Goal: Task Accomplishment & Management: Manage account settings

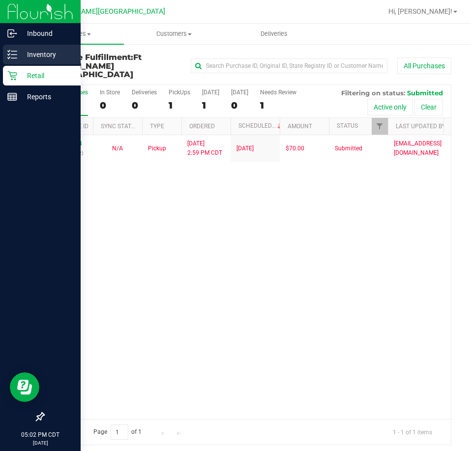
click at [18, 59] on p "Inventory" at bounding box center [46, 55] width 59 height 12
click at [16, 60] on div "Inventory" at bounding box center [42, 55] width 78 height 20
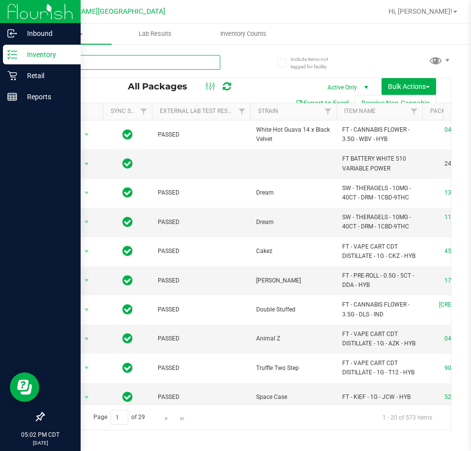
click at [136, 62] on input "text" at bounding box center [131, 62] width 177 height 15
type input "srh"
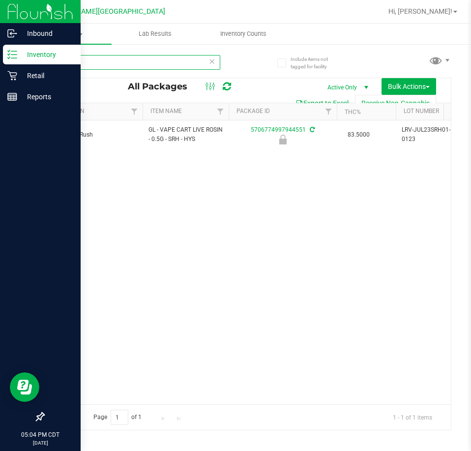
scroll to position [0, 191]
click at [17, 55] on line at bounding box center [13, 55] width 5 height 0
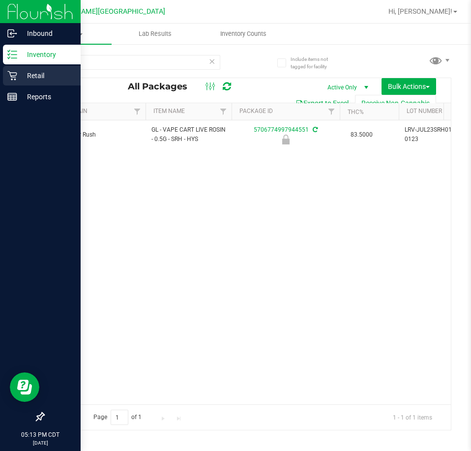
click at [14, 75] on icon at bounding box center [12, 76] width 10 height 10
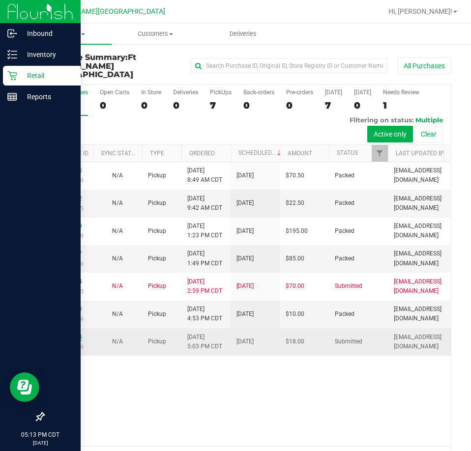
click at [77, 334] on link "11991054" at bounding box center [69, 337] width 28 height 7
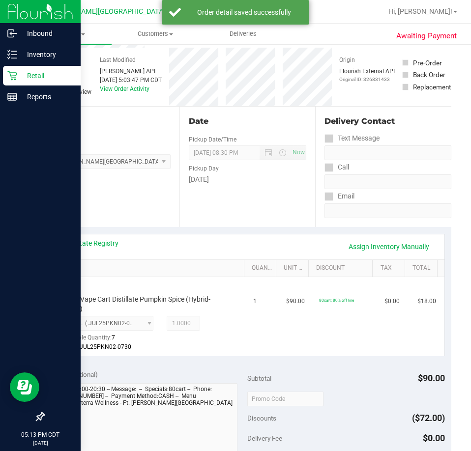
scroll to position [295, 0]
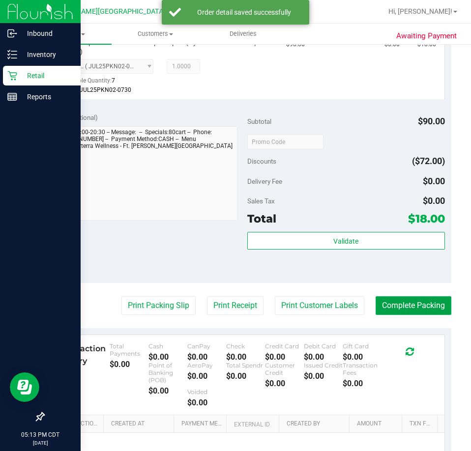
click at [405, 303] on button "Complete Packing" at bounding box center [413, 305] width 76 height 19
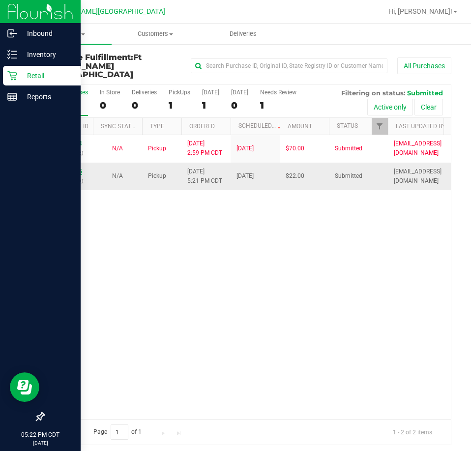
click at [77, 168] on link "11991195" at bounding box center [69, 171] width 28 height 7
